Goal: Navigation & Orientation: Find specific page/section

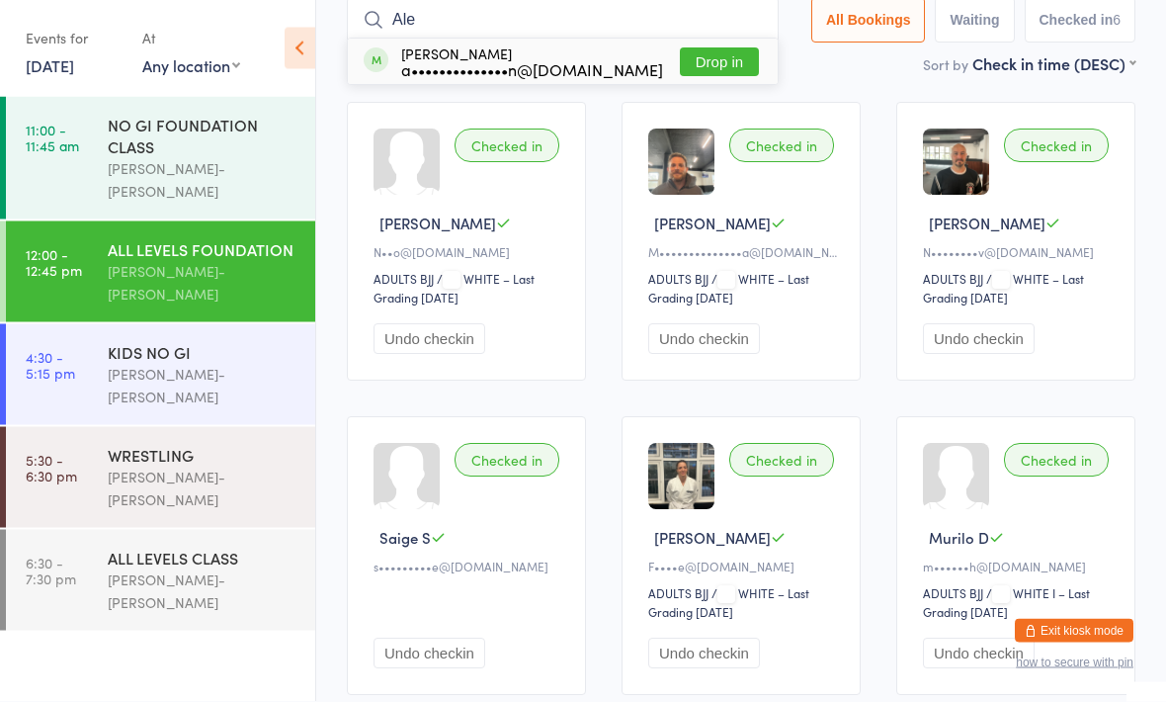
type input "Ale"
click at [486, 62] on div "a••••••••••••••n@[DOMAIN_NAME]" at bounding box center [532, 70] width 262 height 16
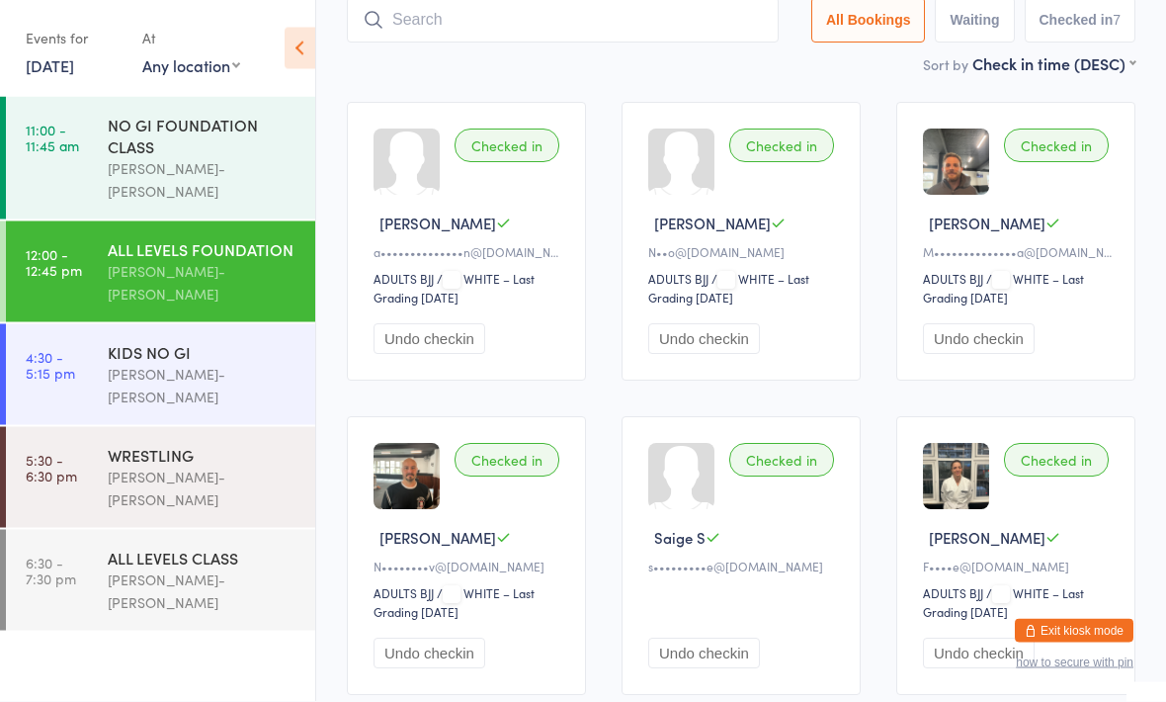
click at [676, 101] on div "Checked in [PERSON_NAME] Z a••••••••••••••n@[DOMAIN_NAME] ADULTS BJJ ADULTS BJJ…" at bounding box center [741, 557] width 824 height 944
click at [216, 137] on div "NO GI FOUNDATION CLASS" at bounding box center [203, 135] width 191 height 43
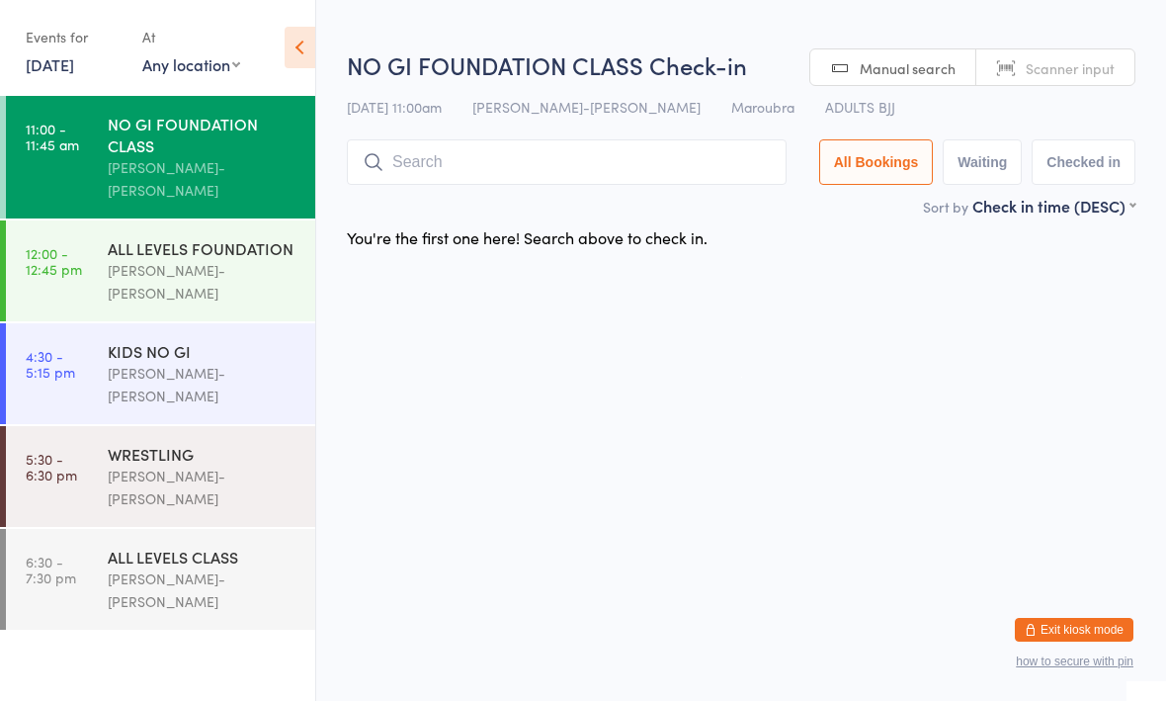
click at [216, 241] on div "ALL LEVELS FOUNDATION" at bounding box center [203, 249] width 191 height 22
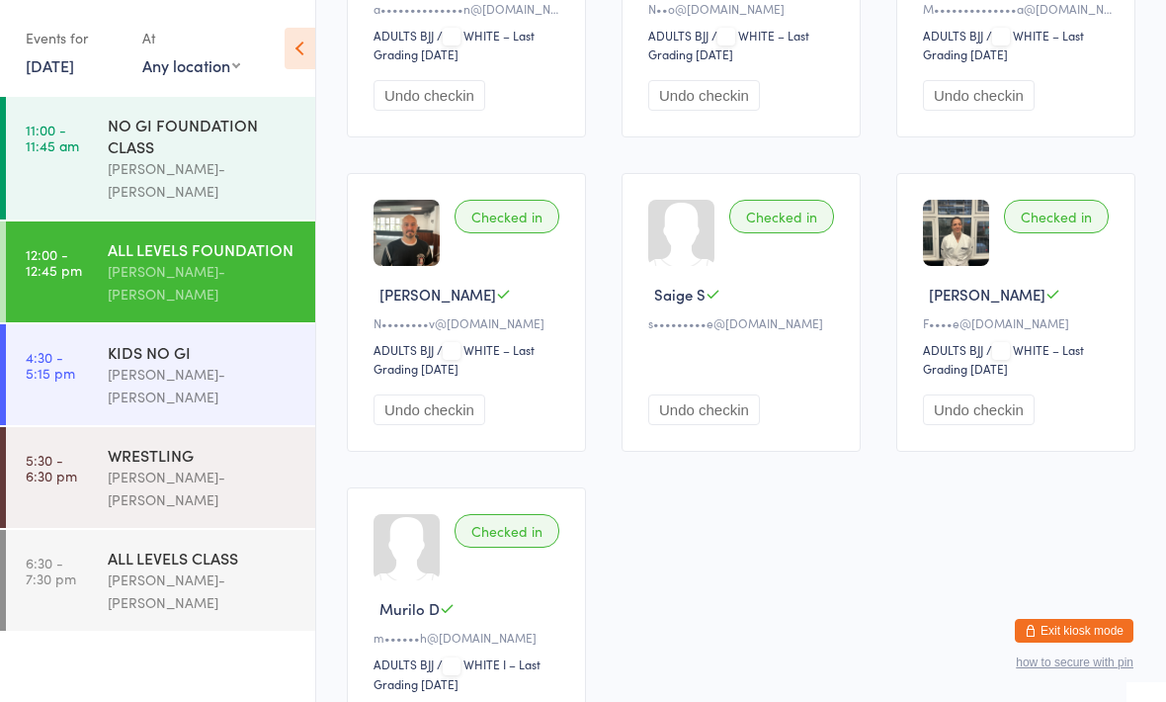
scroll to position [376, 0]
click at [212, 363] on div "[PERSON_NAME]-[PERSON_NAME]" at bounding box center [203, 385] width 191 height 45
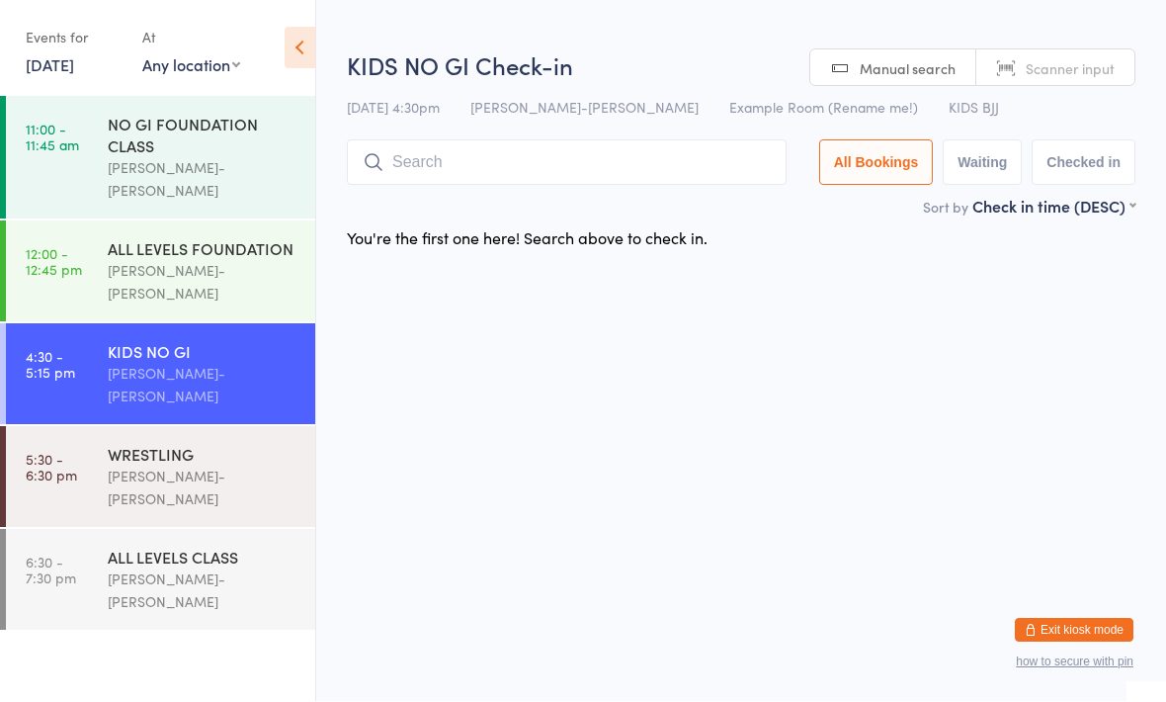
click at [224, 238] on div "ALL LEVELS FOUNDATION" at bounding box center [203, 249] width 191 height 22
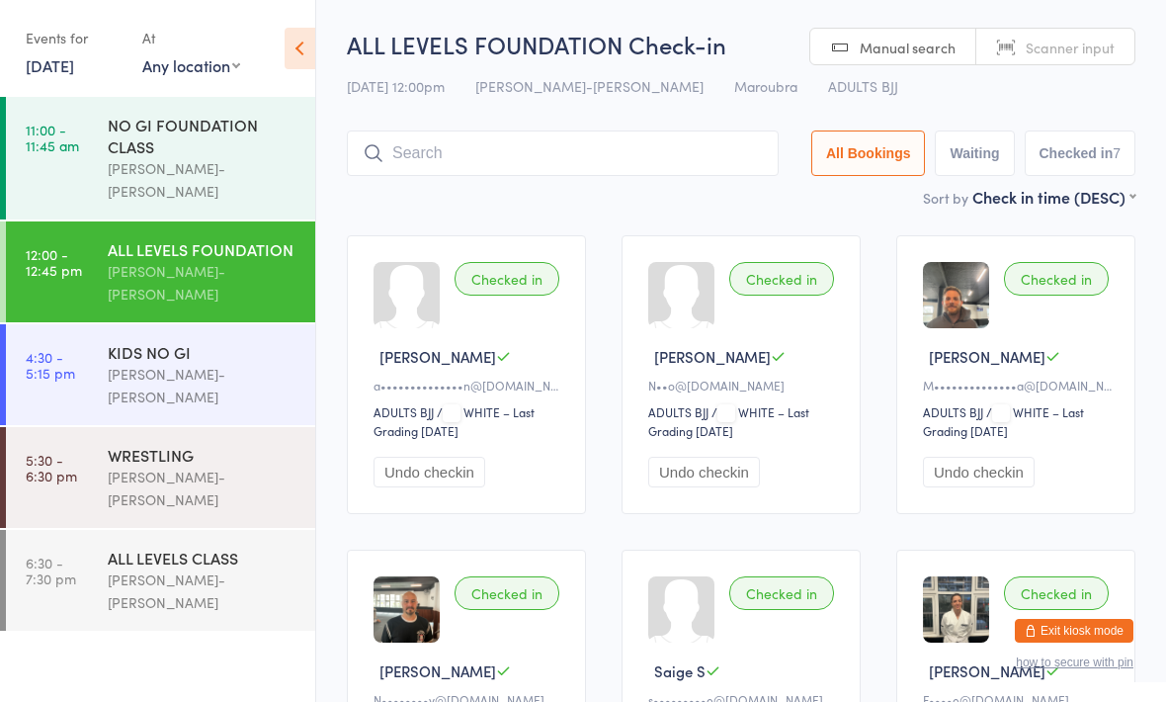
click at [749, 176] on input "search" at bounding box center [563, 152] width 432 height 45
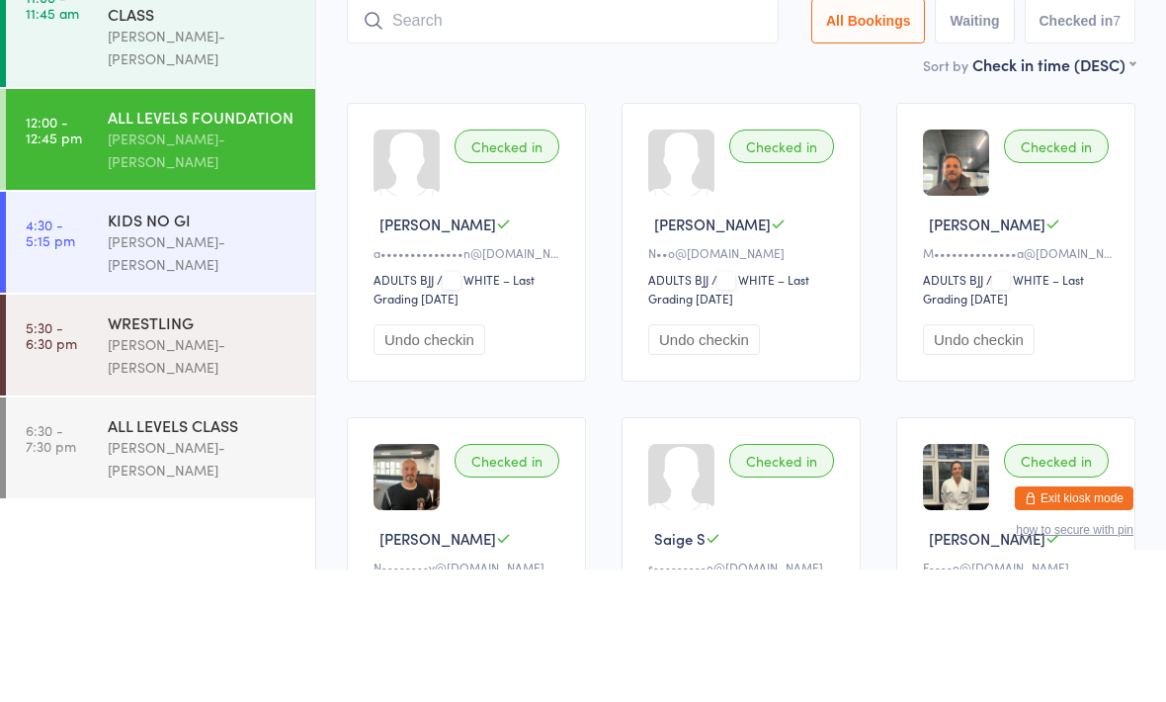
scroll to position [132, 0]
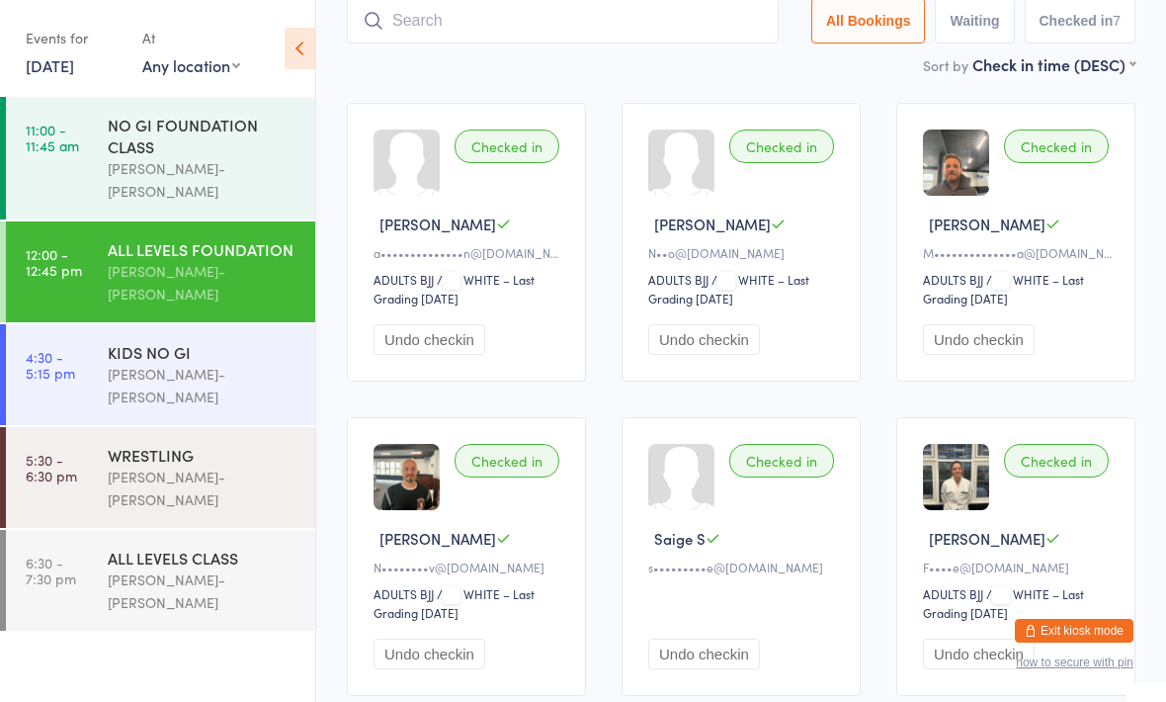
click at [1081, 642] on button "Exit kiosk mode" at bounding box center [1074, 631] width 119 height 24
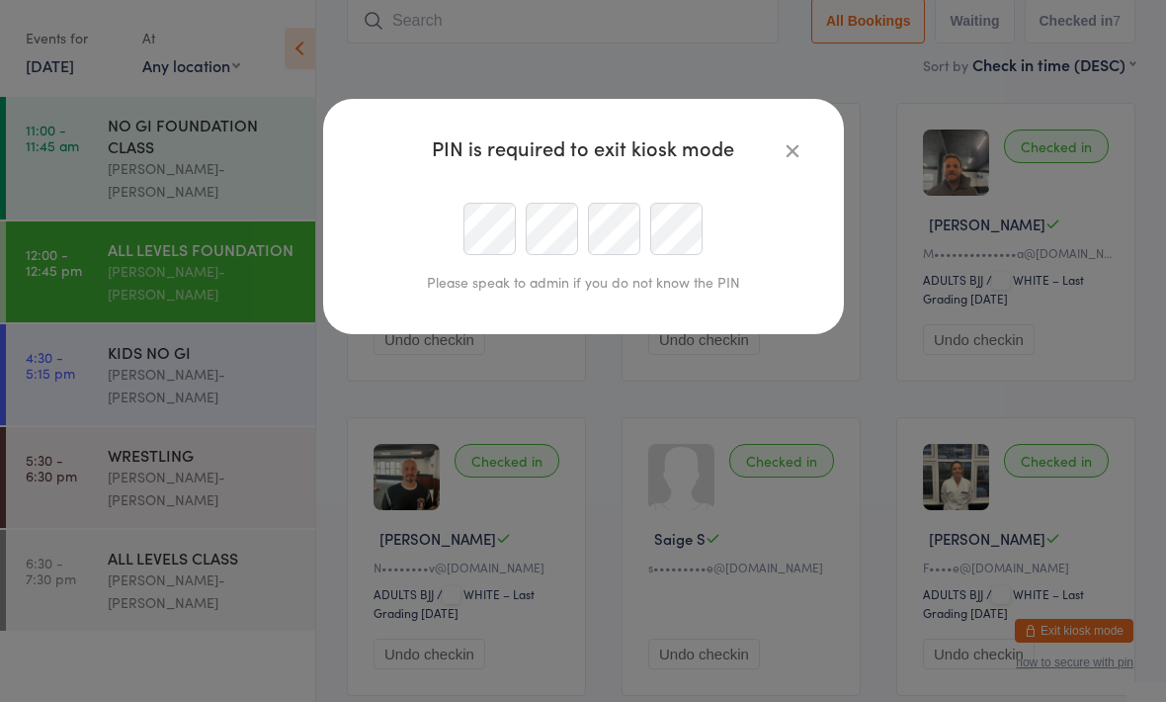
click at [454, 217] on div at bounding box center [584, 229] width 452 height 52
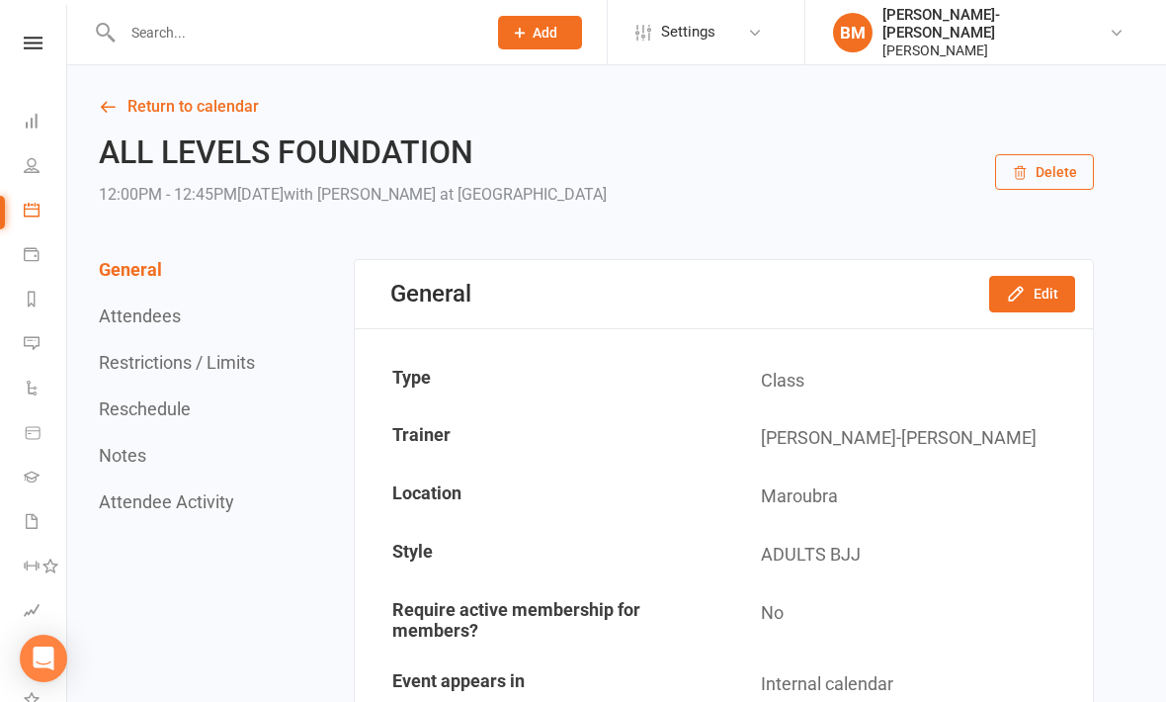
click at [27, 179] on link "People" at bounding box center [46, 167] width 44 height 44
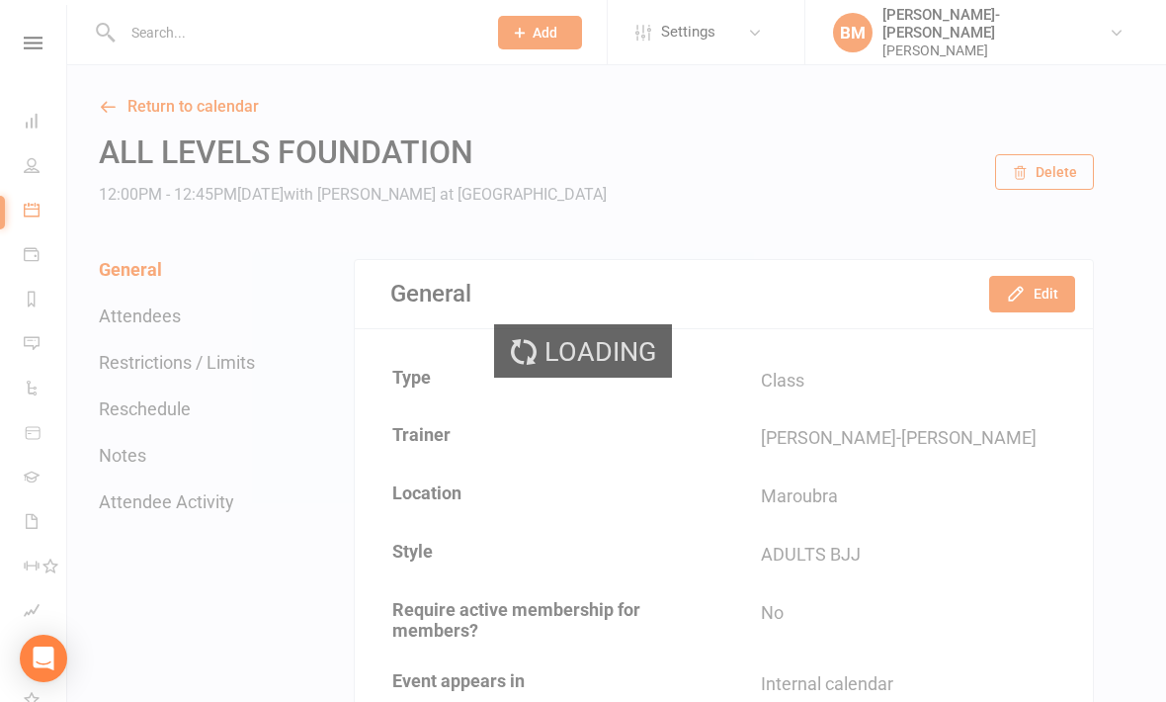
select select "100"
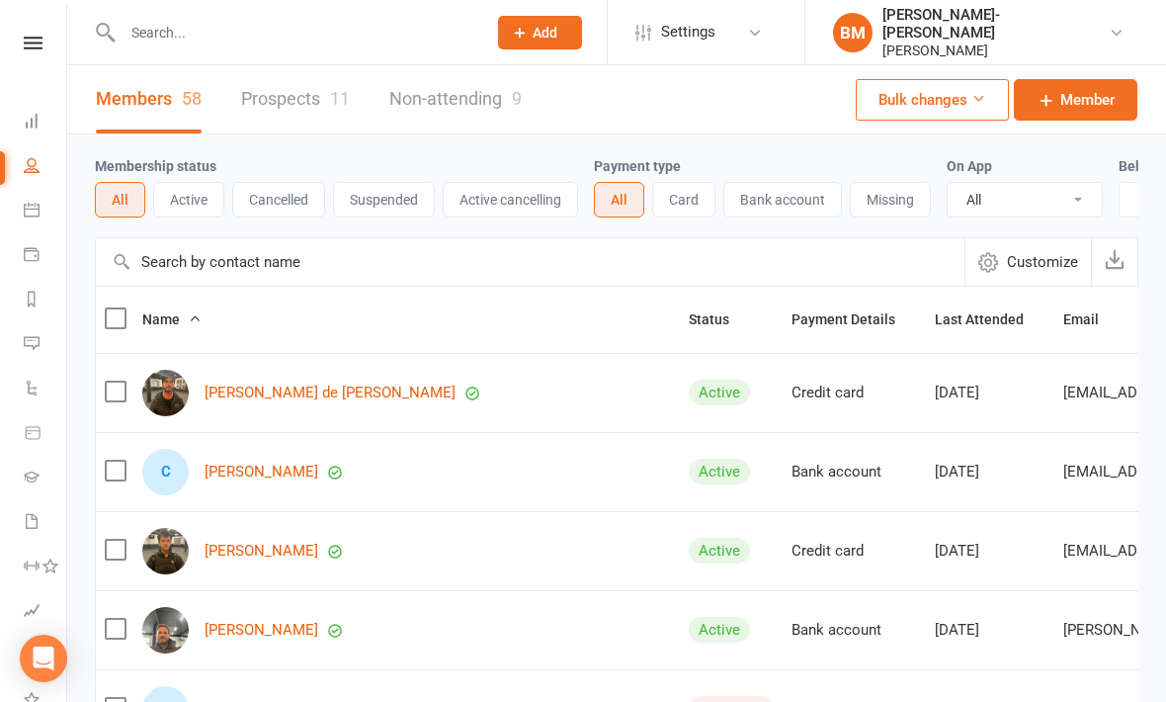
click at [303, 32] on input "text" at bounding box center [295, 33] width 356 height 28
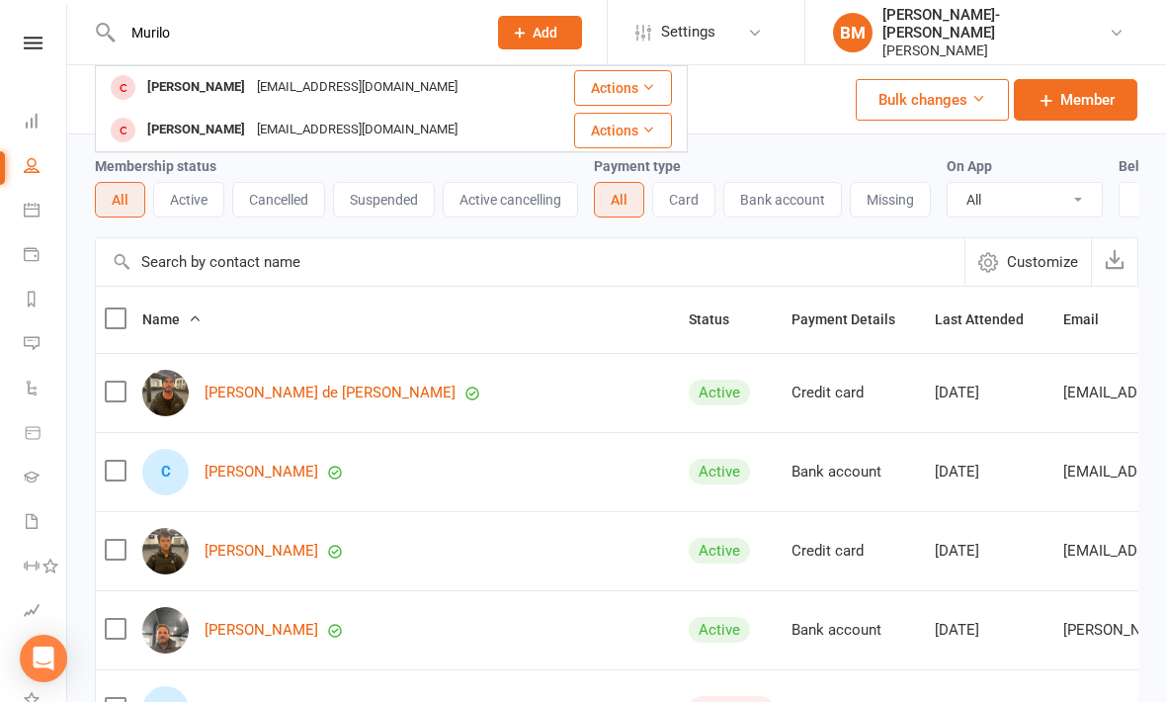
type input "Murilo"
click at [243, 121] on div "[PERSON_NAME]" at bounding box center [196, 130] width 110 height 29
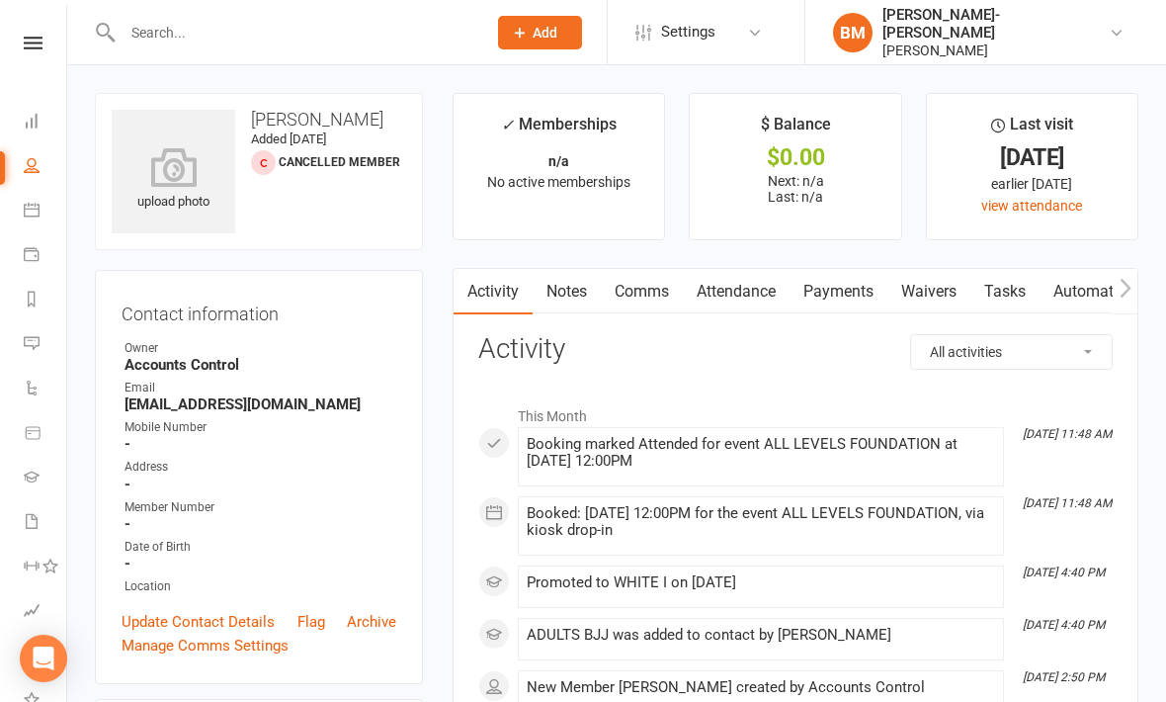
click at [168, 169] on icon at bounding box center [174, 167] width 124 height 40
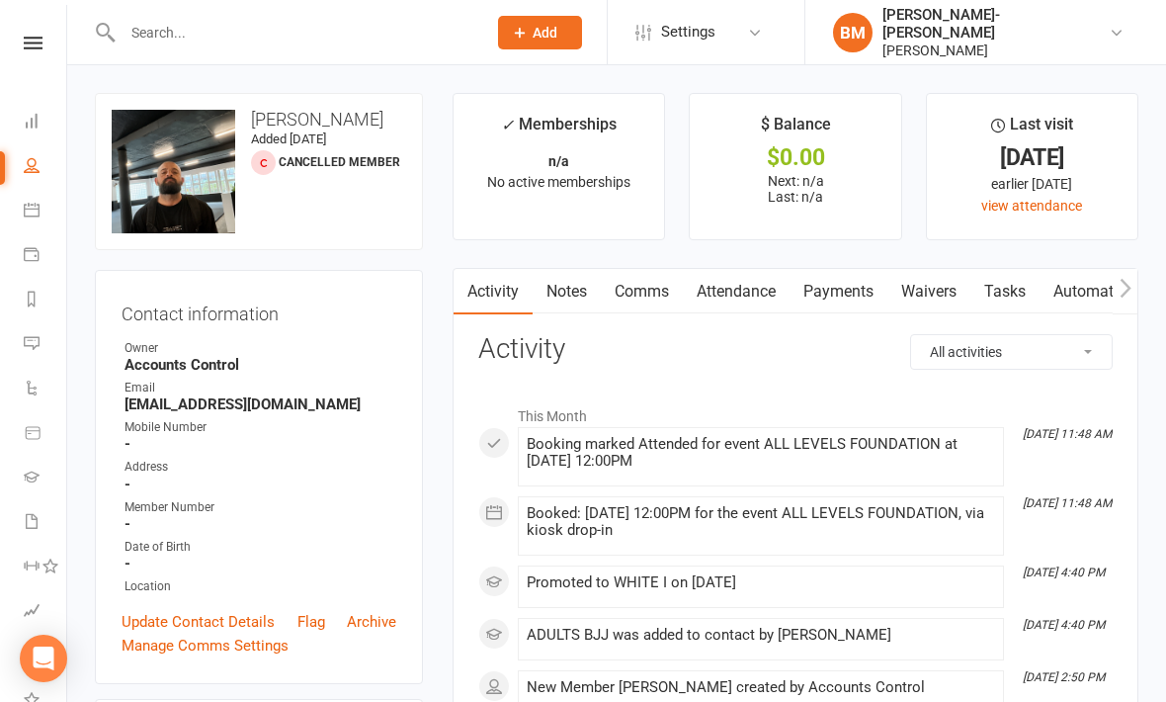
click at [44, 185] on link "People" at bounding box center [46, 167] width 44 height 44
select select "100"
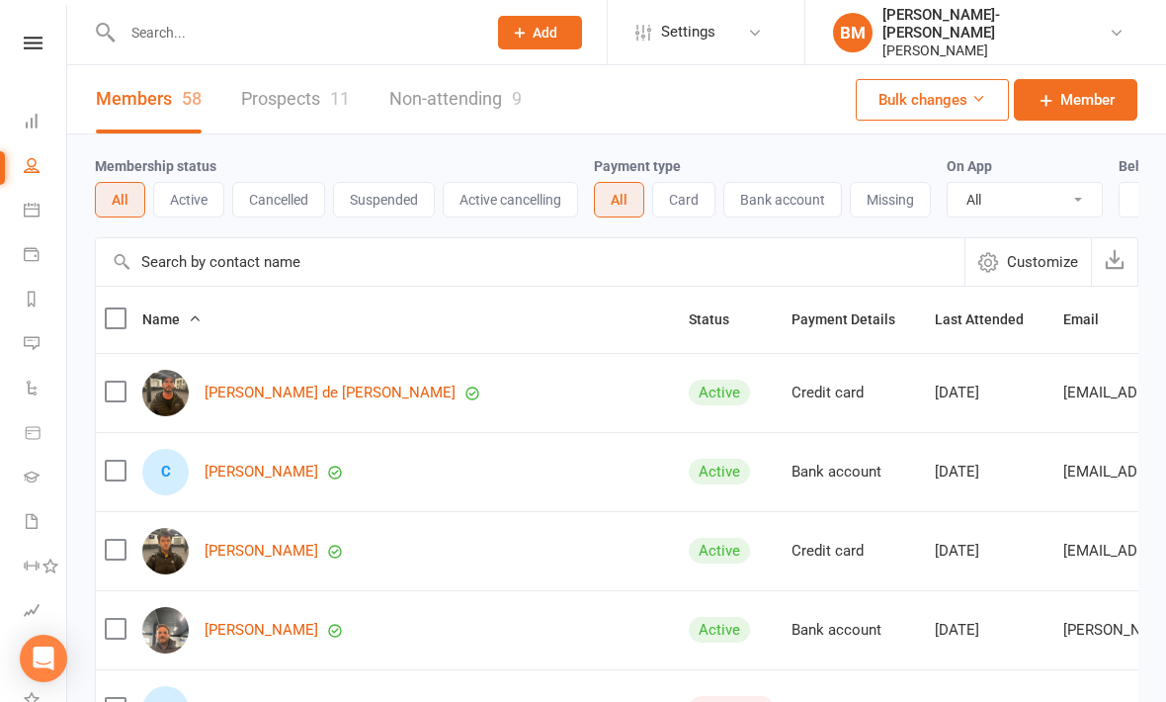
click at [130, 103] on link "Members 58" at bounding box center [149, 99] width 106 height 68
click at [270, 112] on link "Prospects 11" at bounding box center [295, 99] width 109 height 68
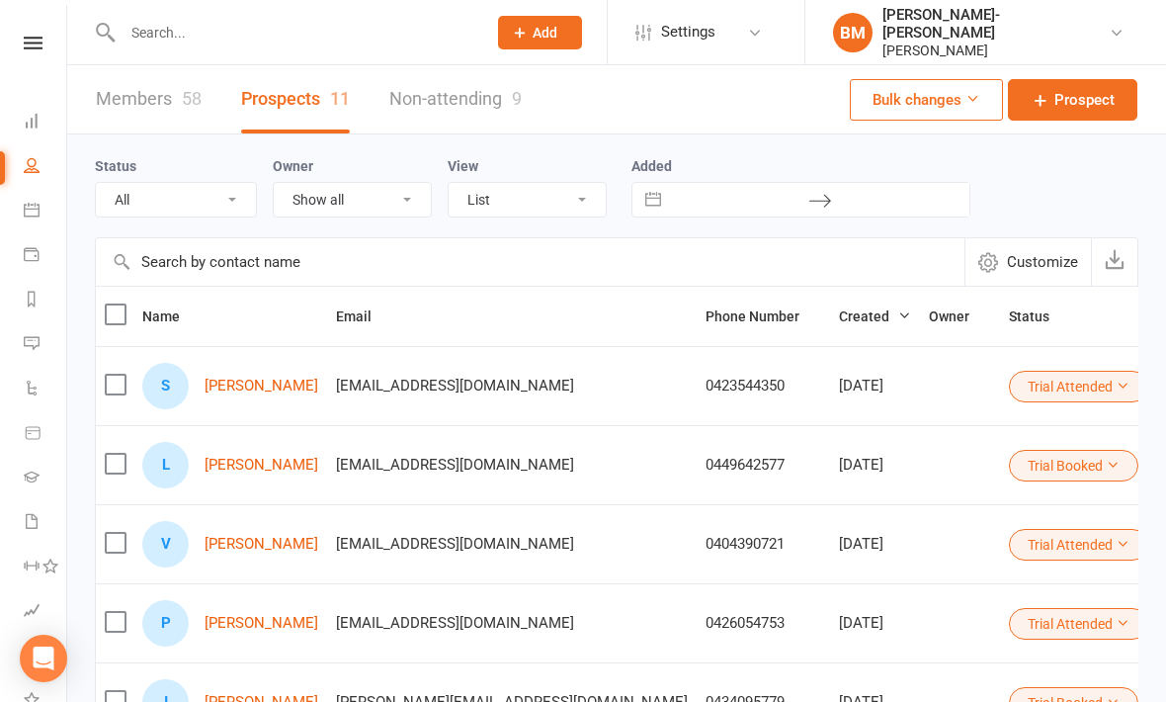
click at [149, 100] on link "Members 58" at bounding box center [149, 99] width 106 height 68
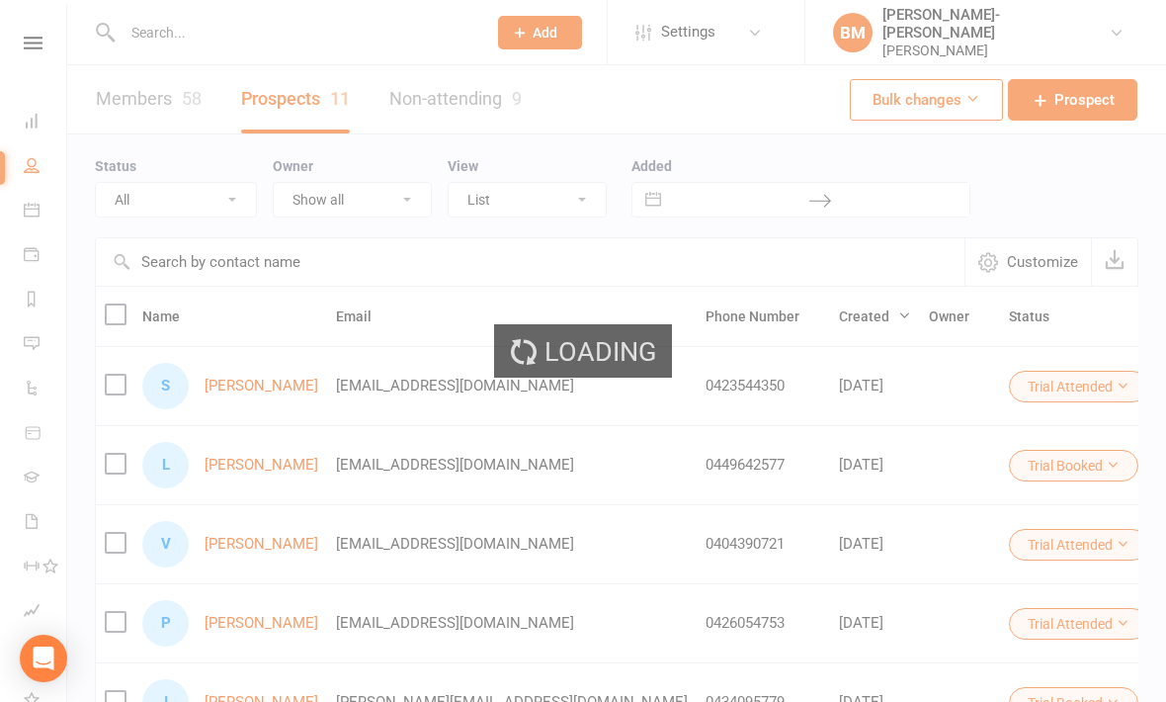
select select "100"
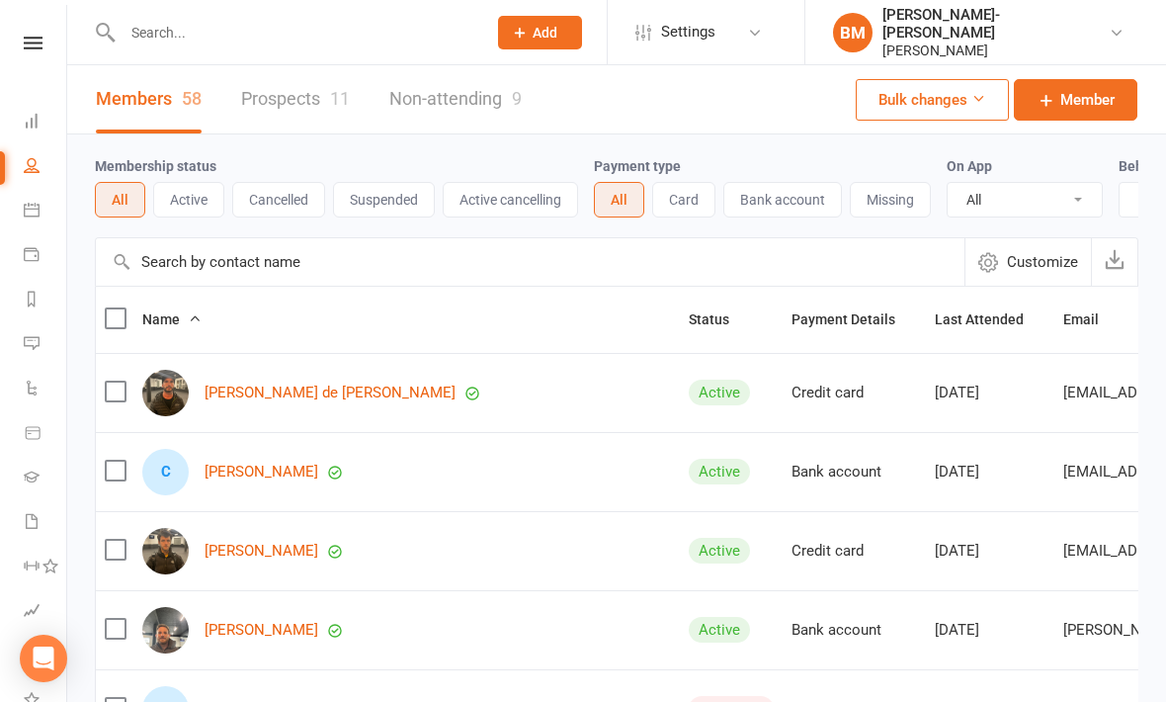
click at [189, 185] on button "Active" at bounding box center [188, 200] width 71 height 36
